Goal: Task Accomplishment & Management: Manage account settings

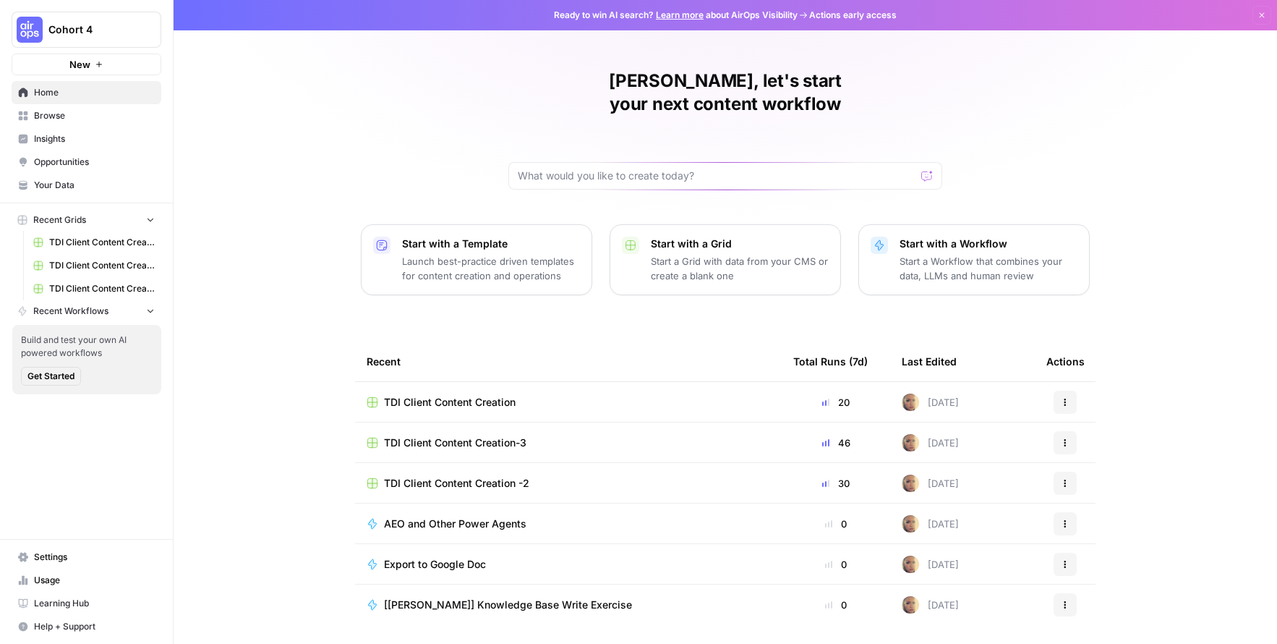
click at [88, 35] on span "Cohort 4" at bounding box center [92, 29] width 88 height 14
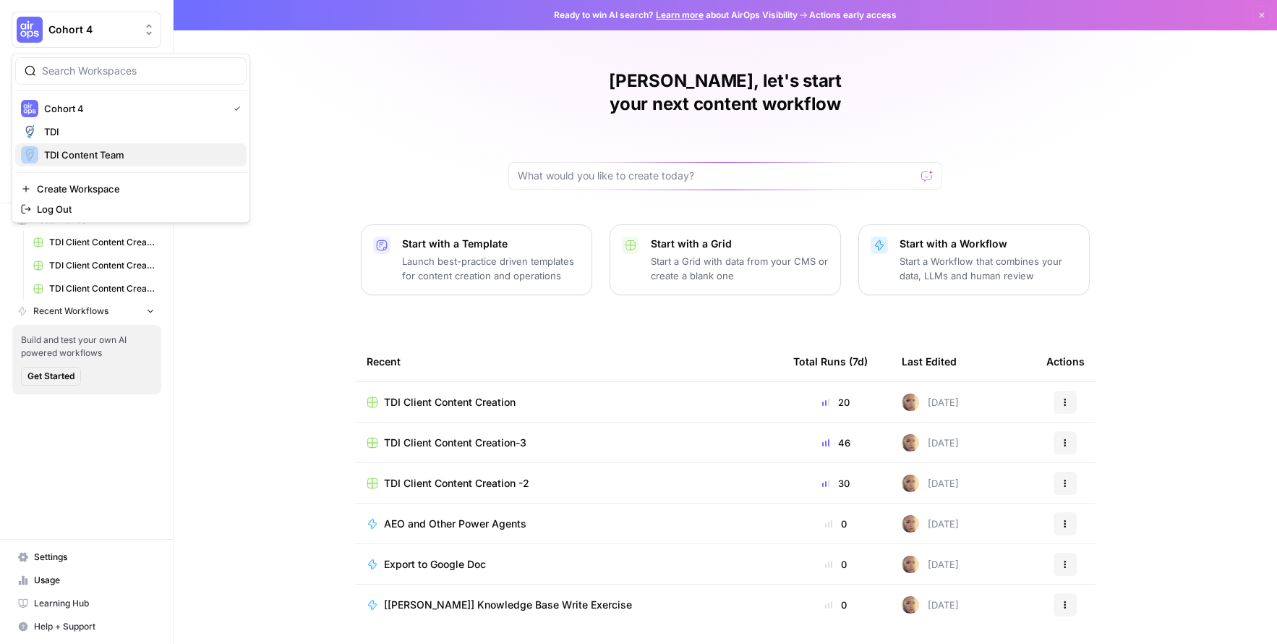
click at [84, 156] on span "TDI Content Team" at bounding box center [139, 155] width 191 height 14
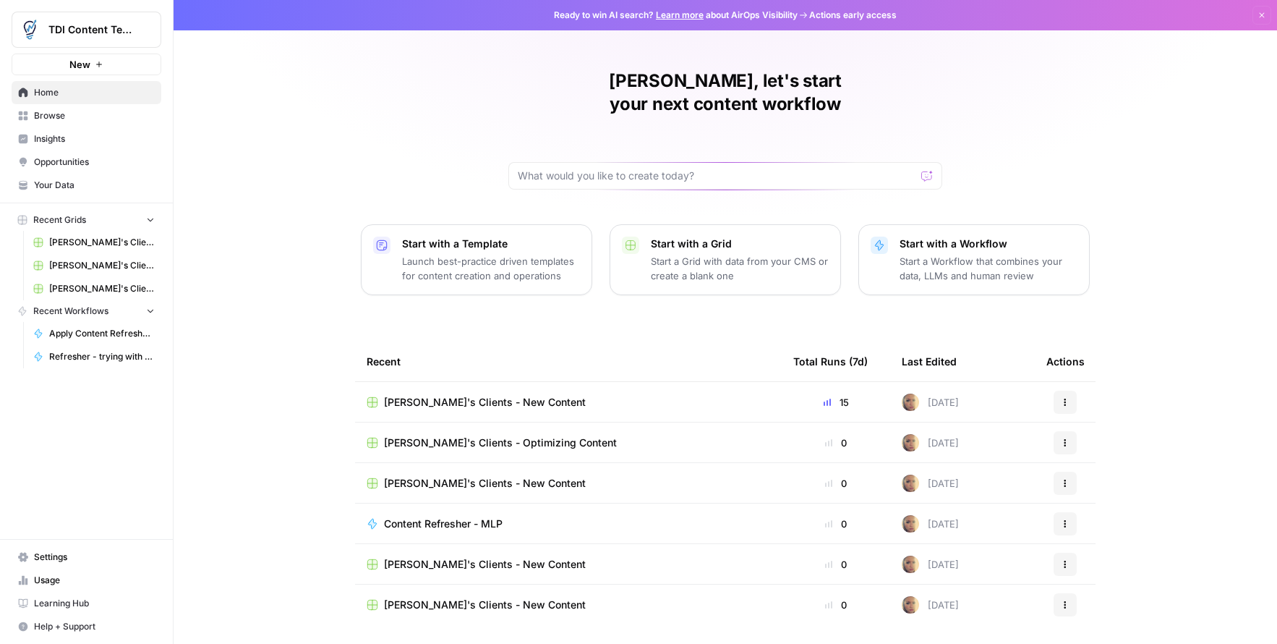
click at [74, 557] on span "Settings" at bounding box center [94, 556] width 121 height 13
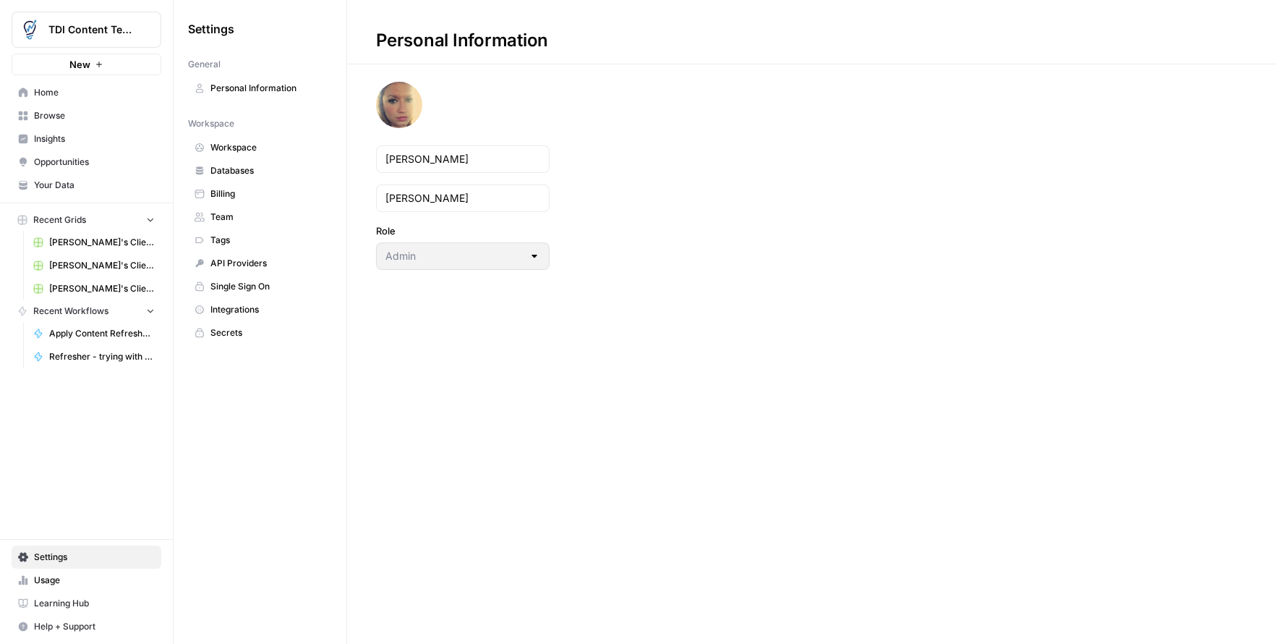
click at [226, 211] on span "Team" at bounding box center [267, 216] width 115 height 13
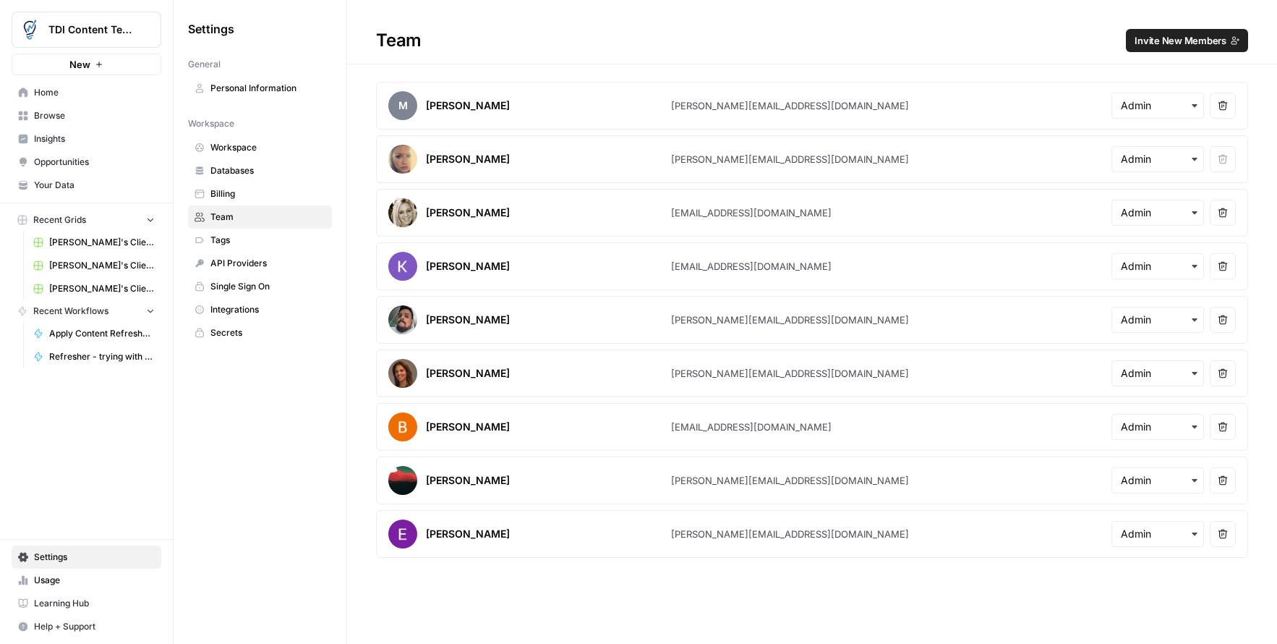
click at [1153, 44] on span "Invite New Members" at bounding box center [1181, 40] width 92 height 14
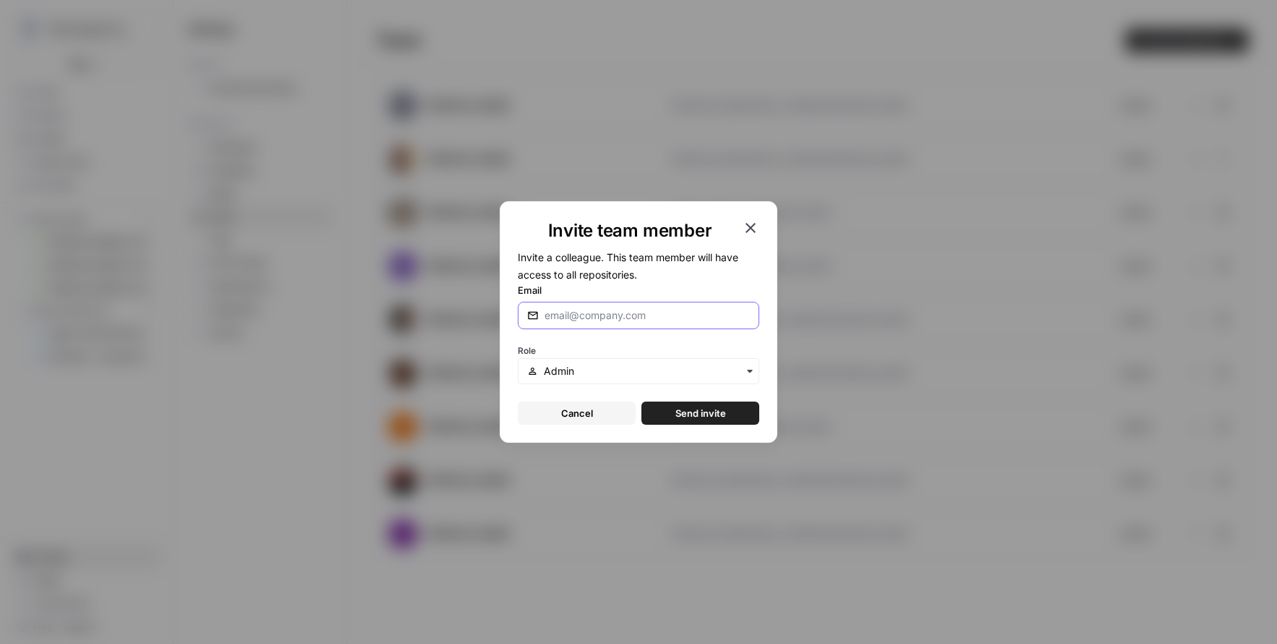
click at [591, 311] on input "Email" at bounding box center [647, 315] width 205 height 14
paste input "[EMAIL_ADDRESS][DOMAIN_NAME]"
type input "[EMAIL_ADDRESS][DOMAIN_NAME]"
click at [673, 401] on button "Send invite" at bounding box center [700, 412] width 118 height 23
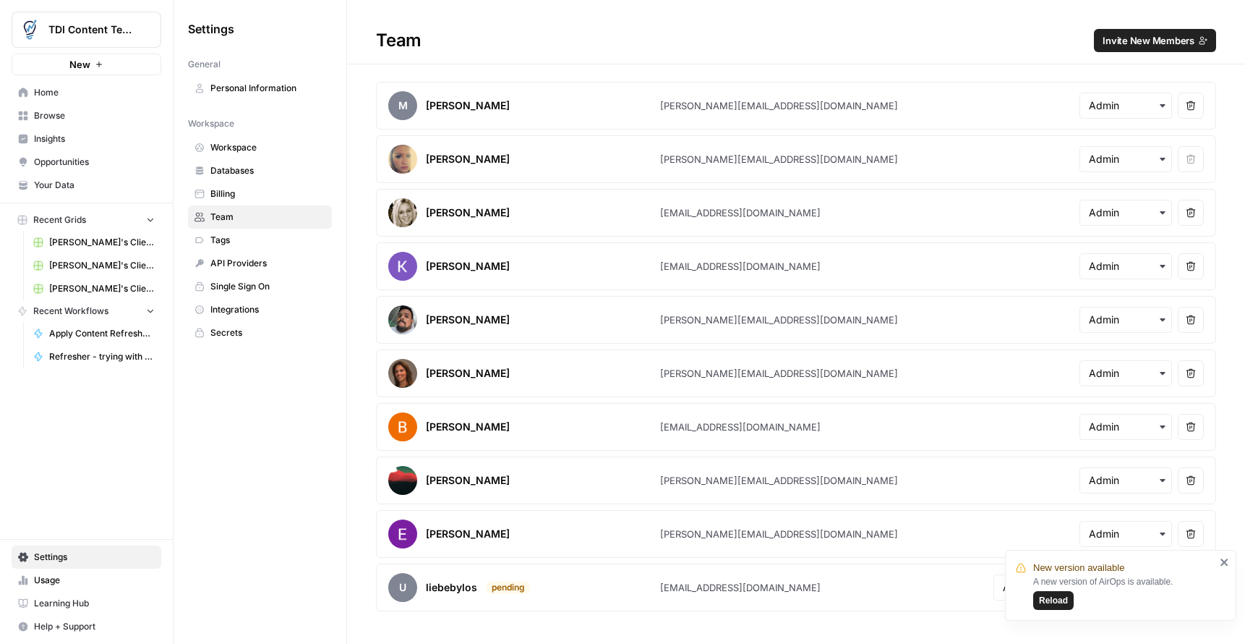
click at [1221, 566] on icon "close" at bounding box center [1225, 562] width 10 height 12
